Goal: Book appointment/travel/reservation

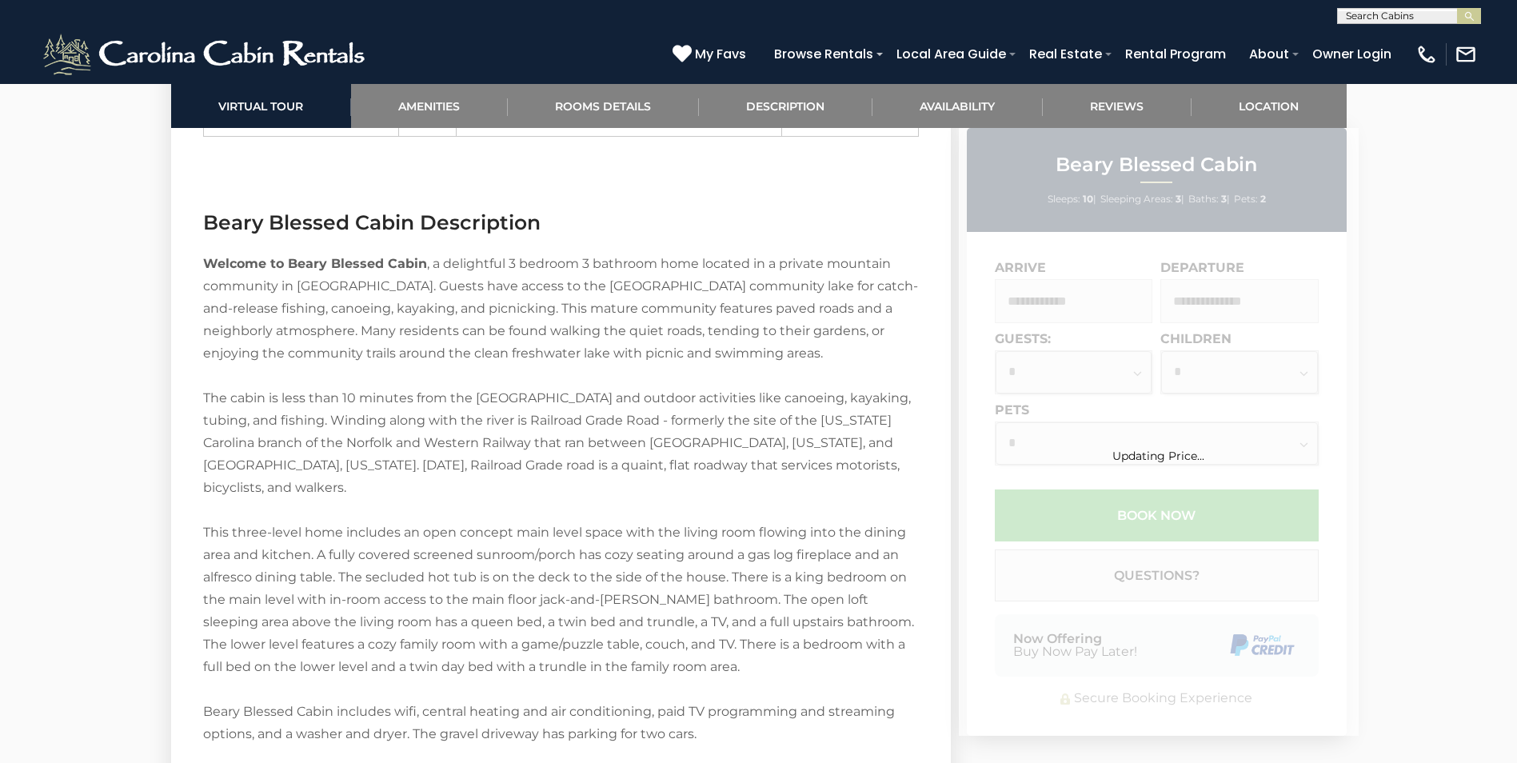
scroll to position [1966, 0]
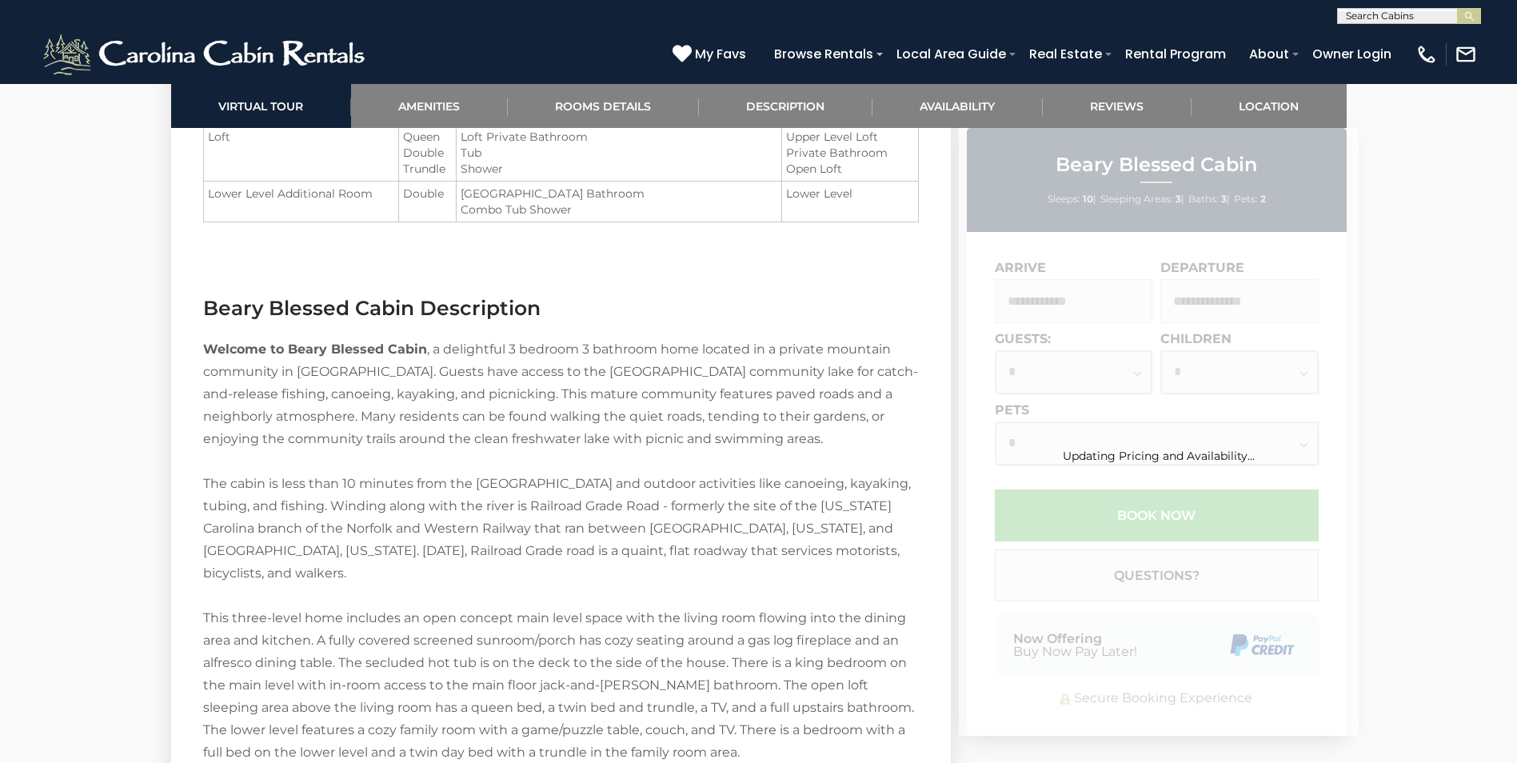
click at [1096, 310] on div "Updating Pricing and Availability..." at bounding box center [1159, 432] width 400 height 608
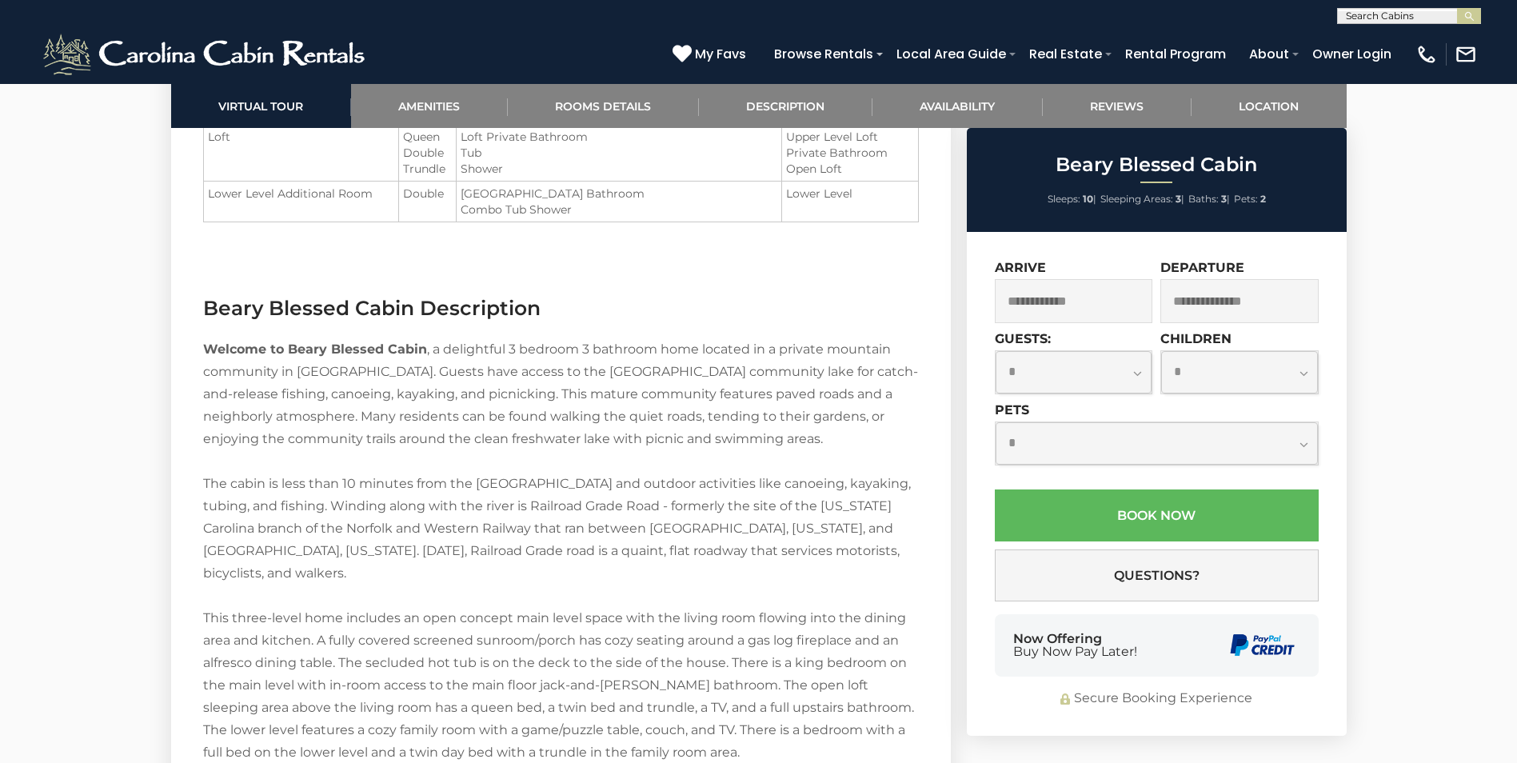
click at [1088, 303] on input "text" at bounding box center [1074, 301] width 158 height 44
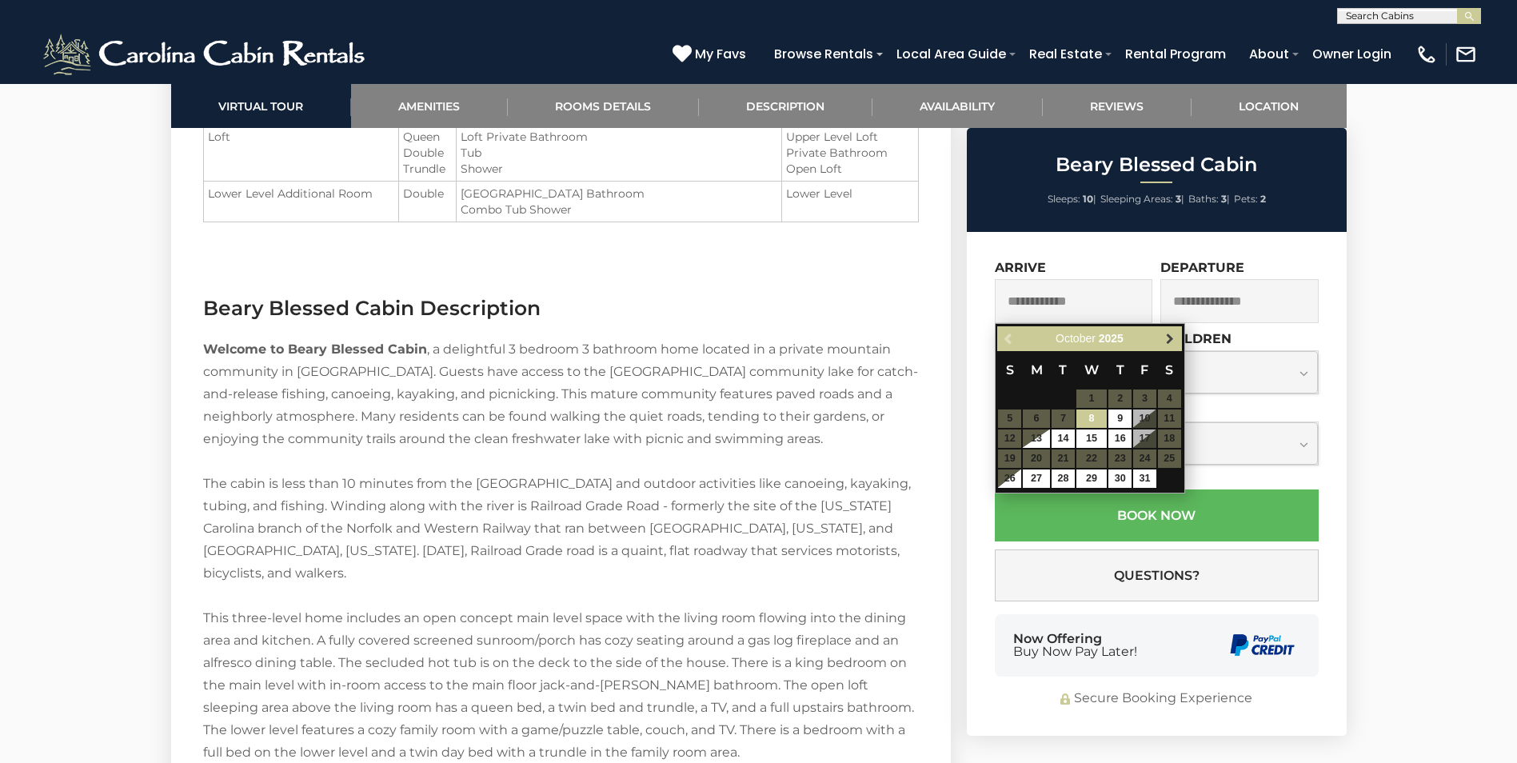
click at [1167, 336] on span "Next" at bounding box center [1169, 339] width 13 height 13
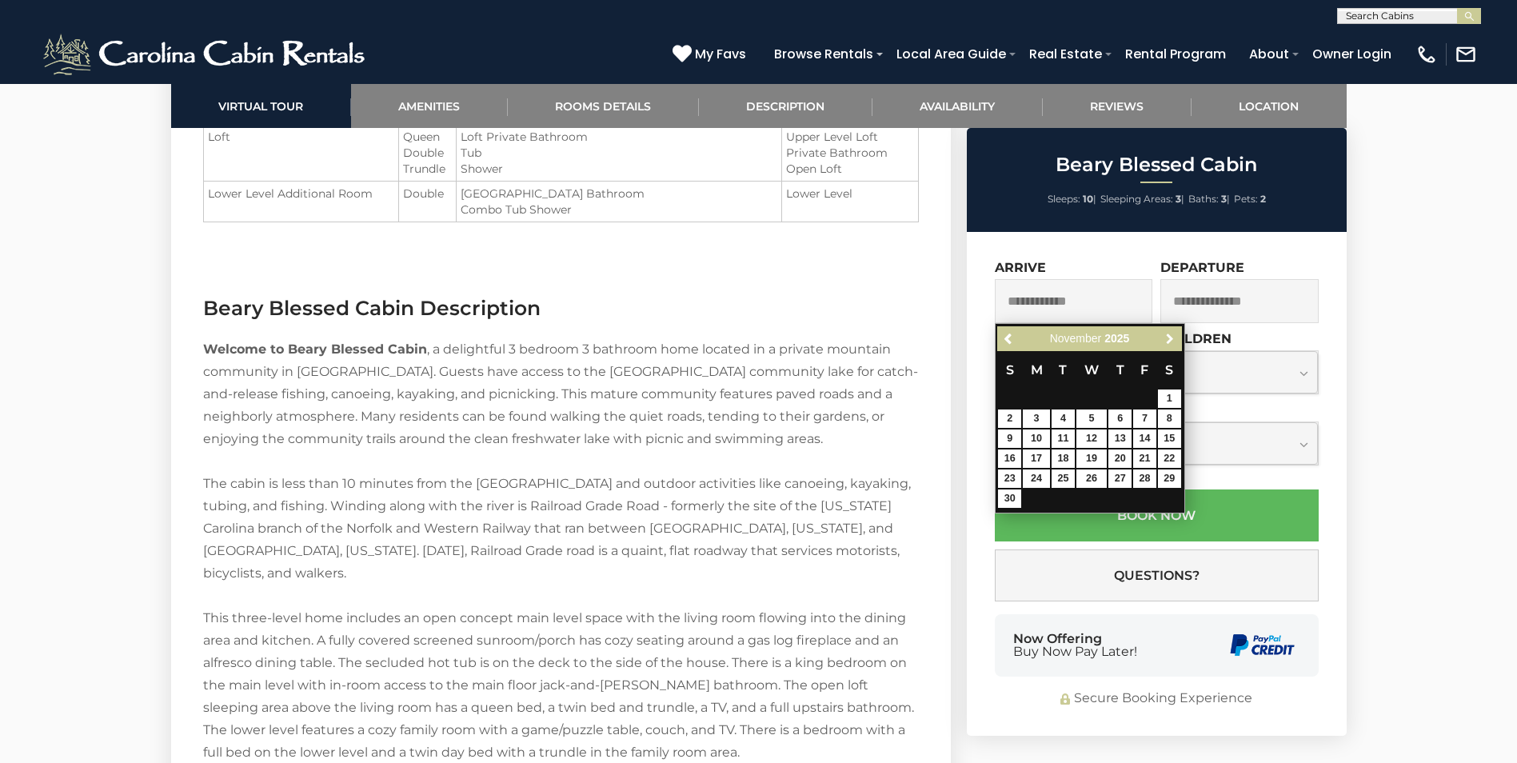
click at [1167, 336] on span "Next" at bounding box center [1169, 339] width 13 height 13
click at [1171, 333] on span "Next" at bounding box center [1169, 339] width 13 height 13
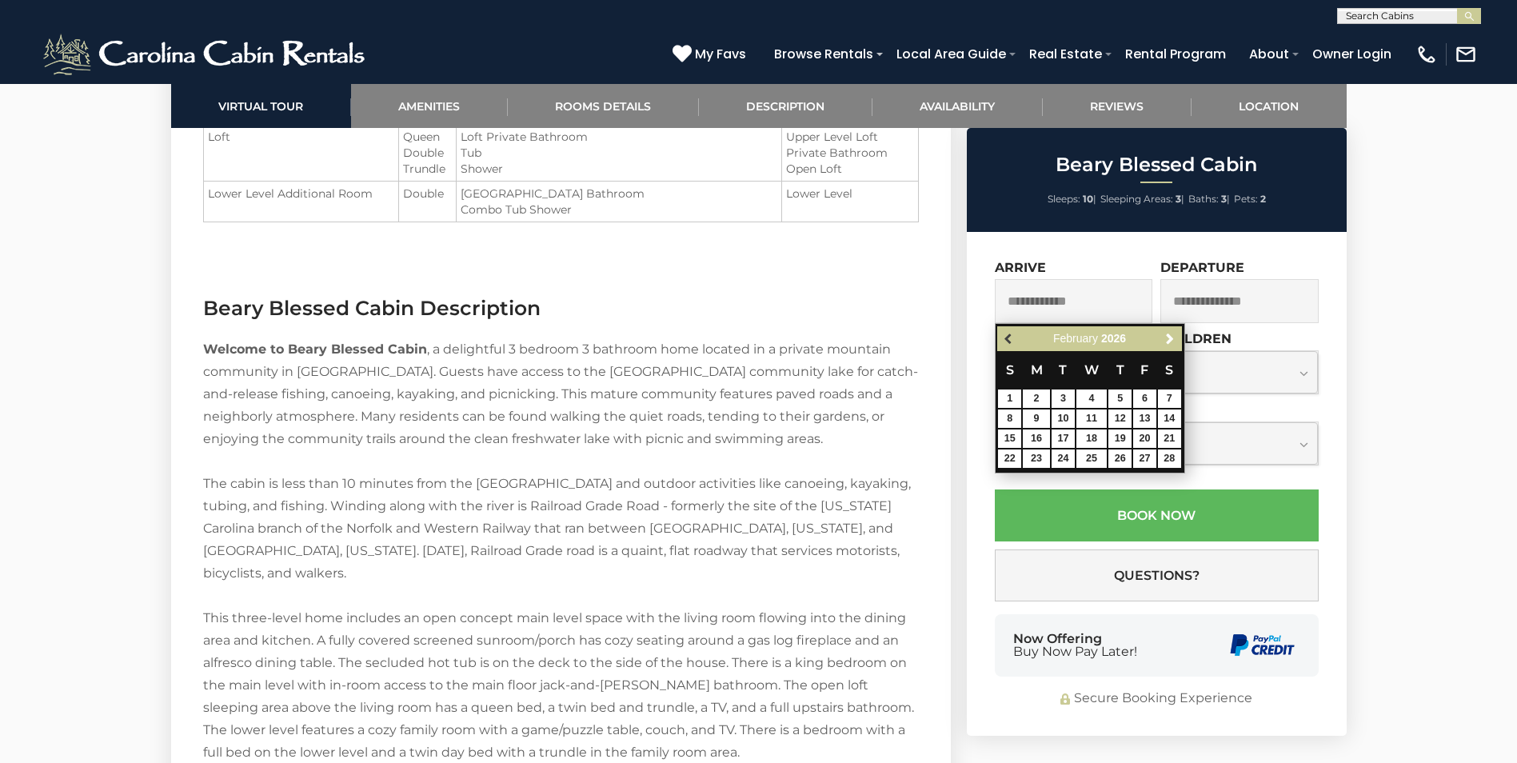
click at [1009, 337] on span "Previous" at bounding box center [1009, 339] width 13 height 13
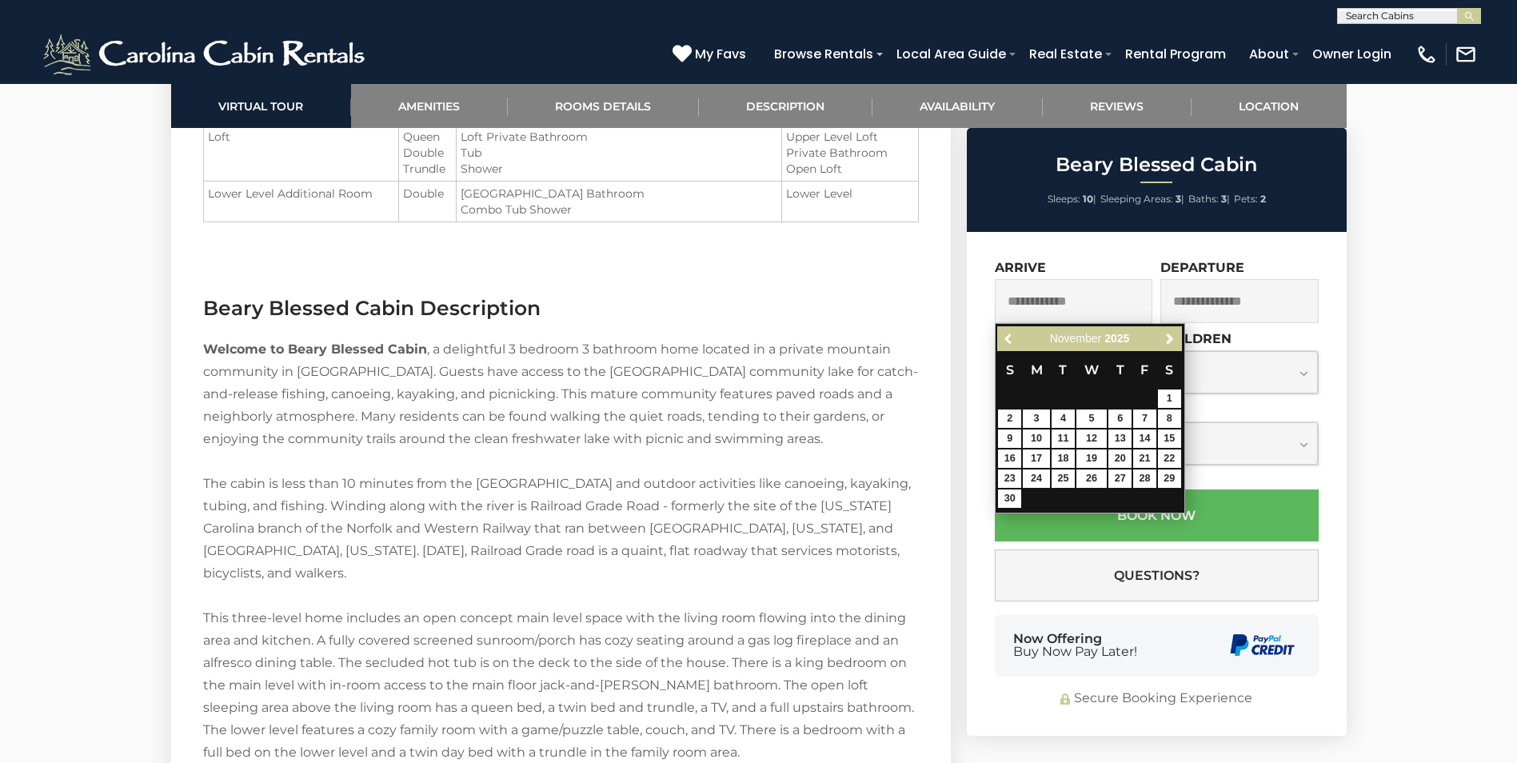
click at [1009, 337] on span "Previous" at bounding box center [1009, 339] width 13 height 13
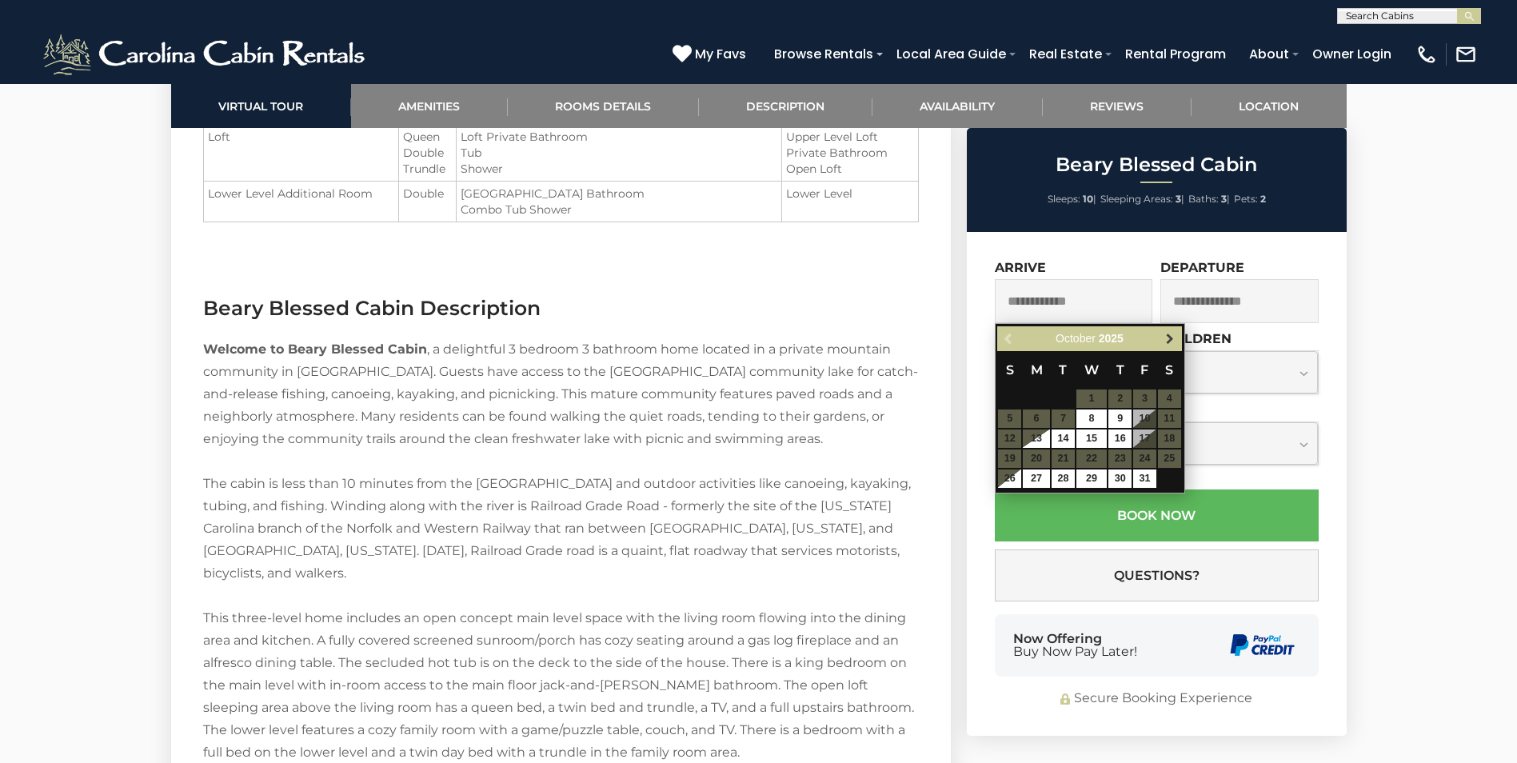
click at [1167, 342] on span "Next" at bounding box center [1169, 339] width 13 height 13
